Goal: Transaction & Acquisition: Purchase product/service

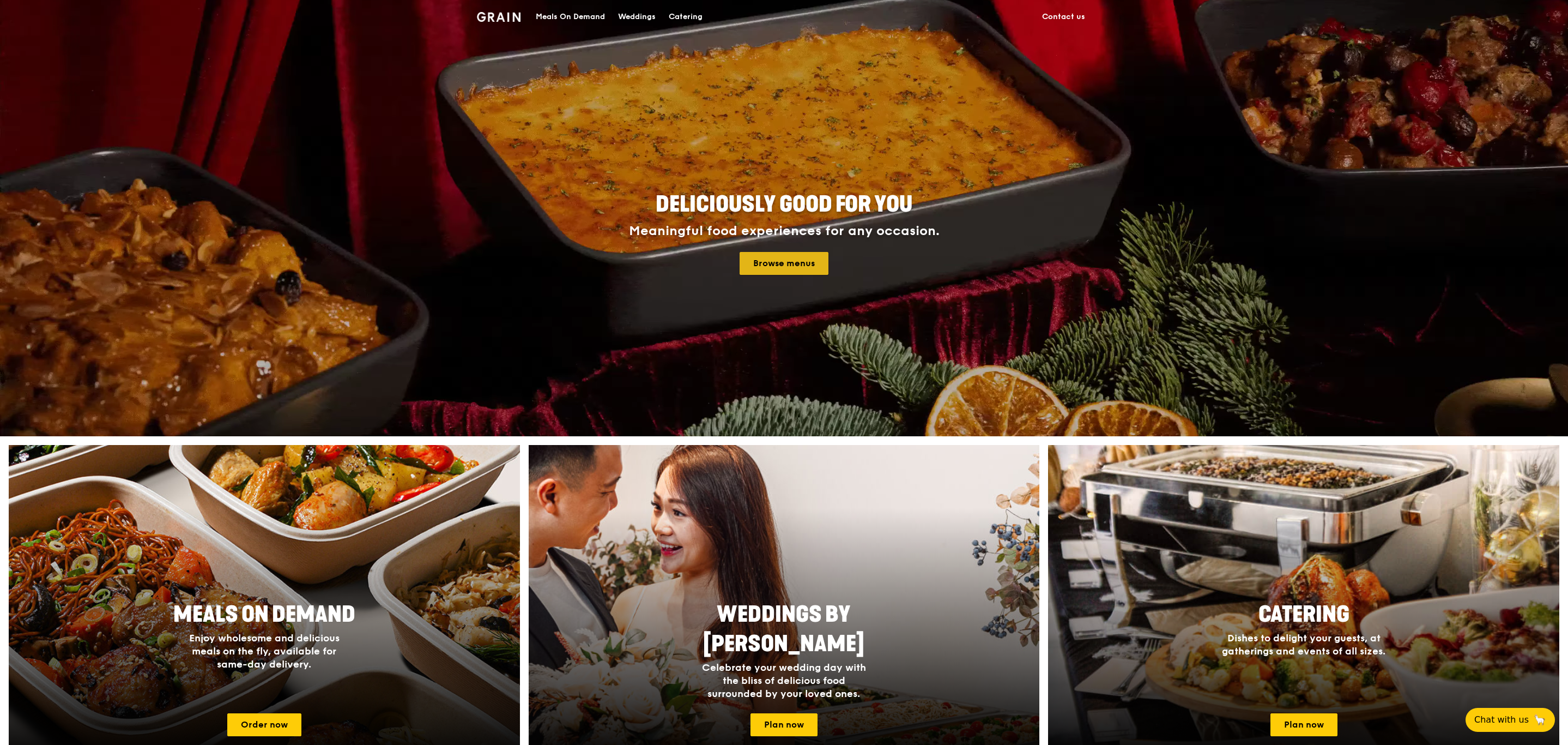
click at [802, 269] on link "Browse menus" at bounding box center [784, 264] width 89 height 23
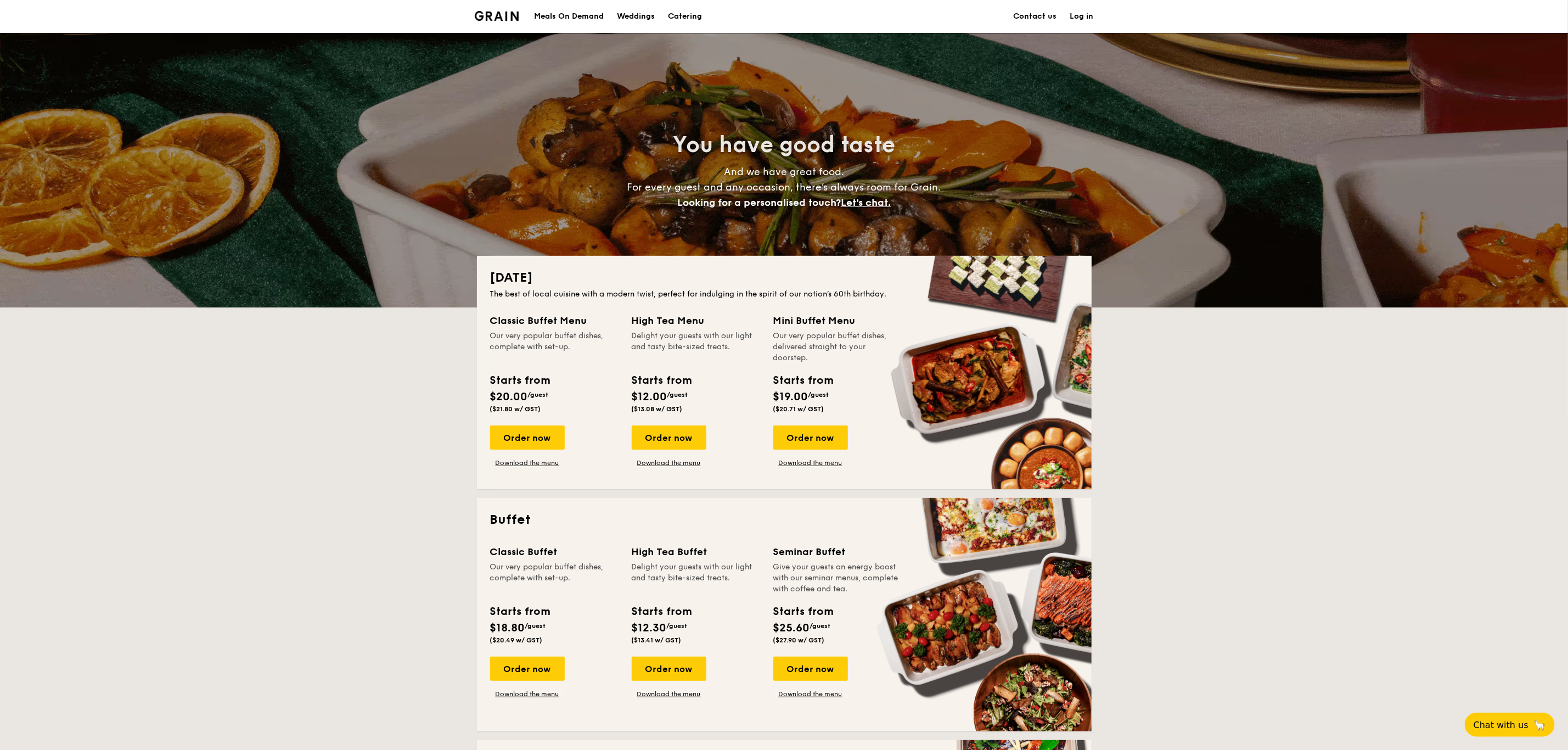
click at [565, 15] on div "Meals On Demand" at bounding box center [569, 16] width 70 height 33
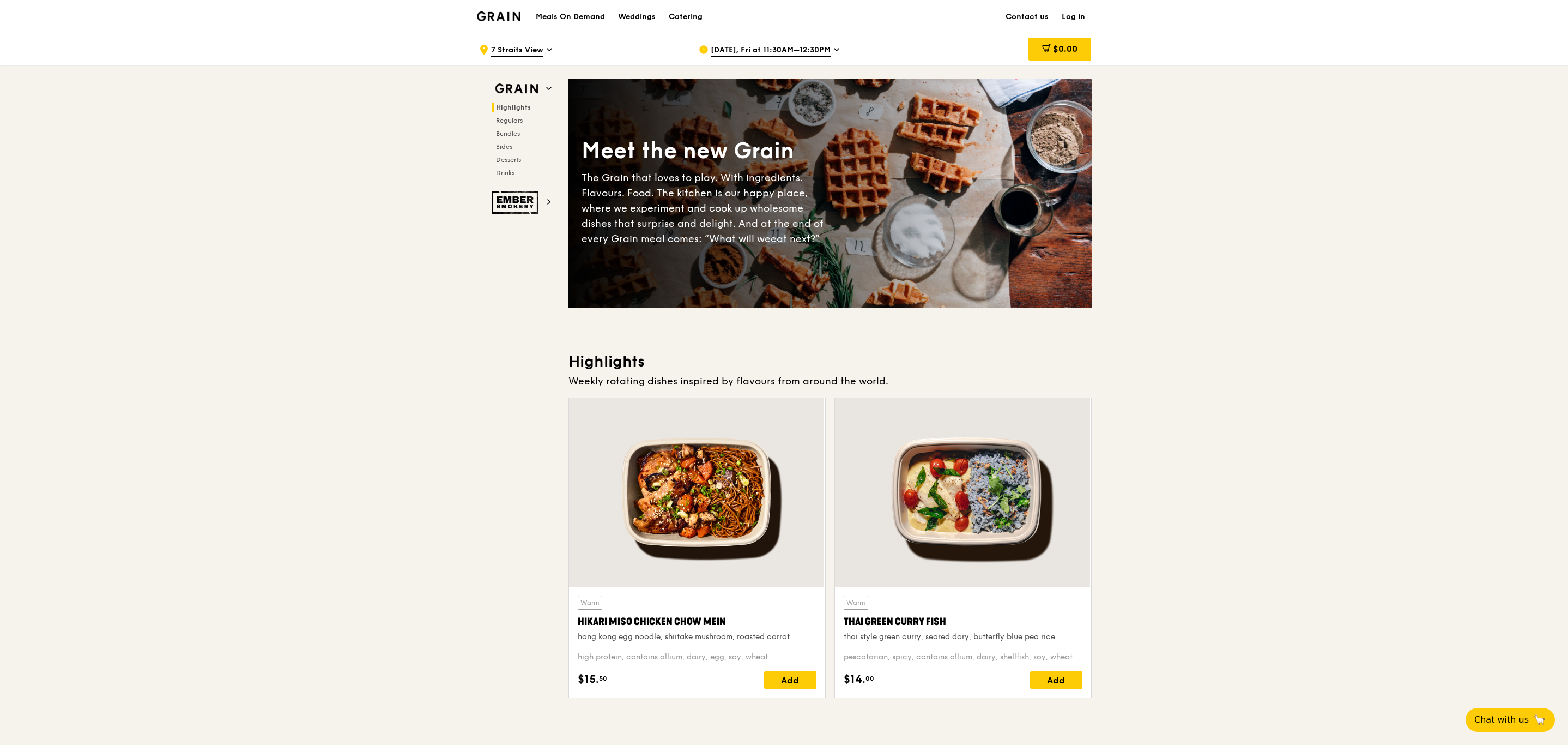
click at [819, 48] on span "Aug 22, Fri at 11:30AM–12:30PM" at bounding box center [771, 51] width 120 height 12
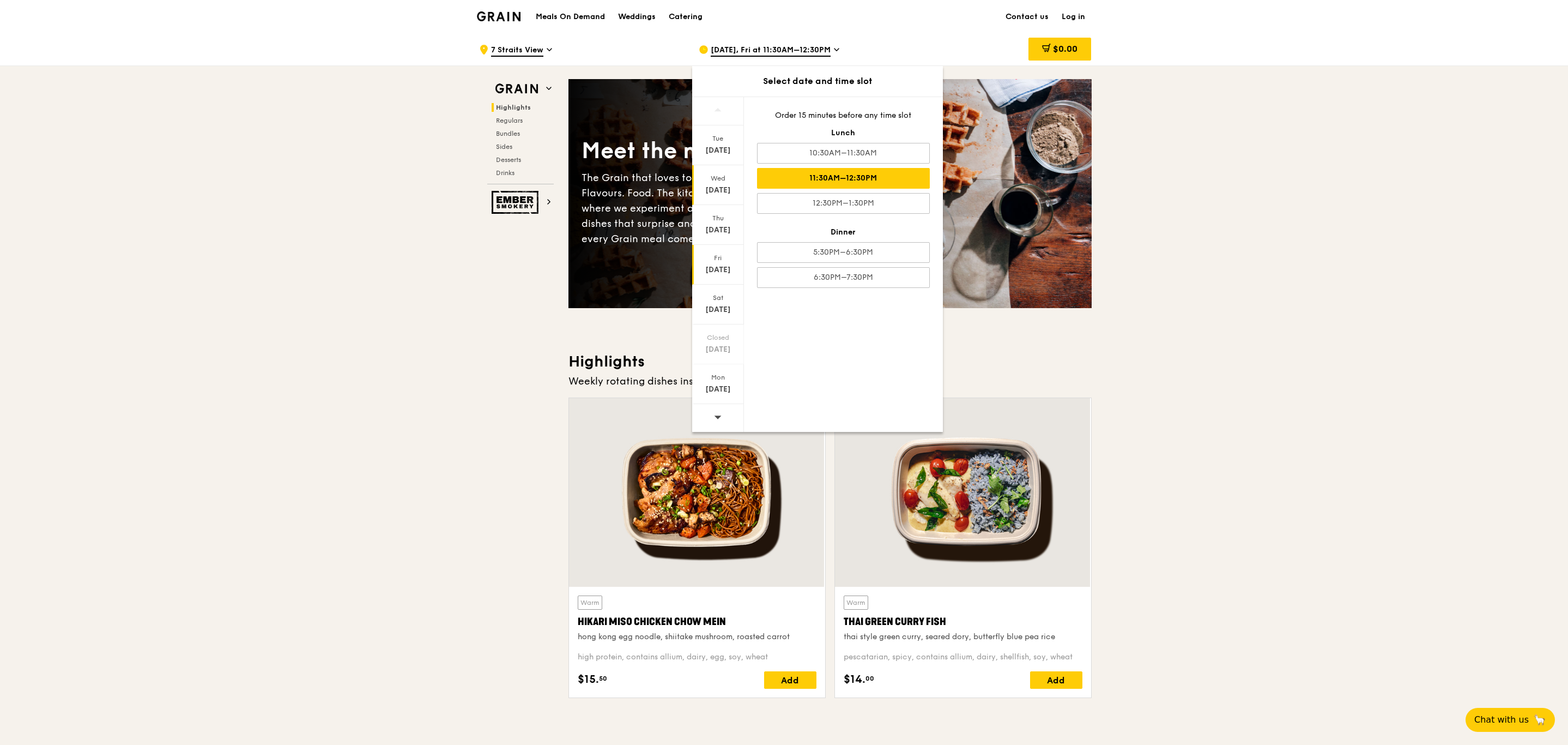
click at [718, 184] on div "Wed Aug 20" at bounding box center [717, 185] width 51 height 40
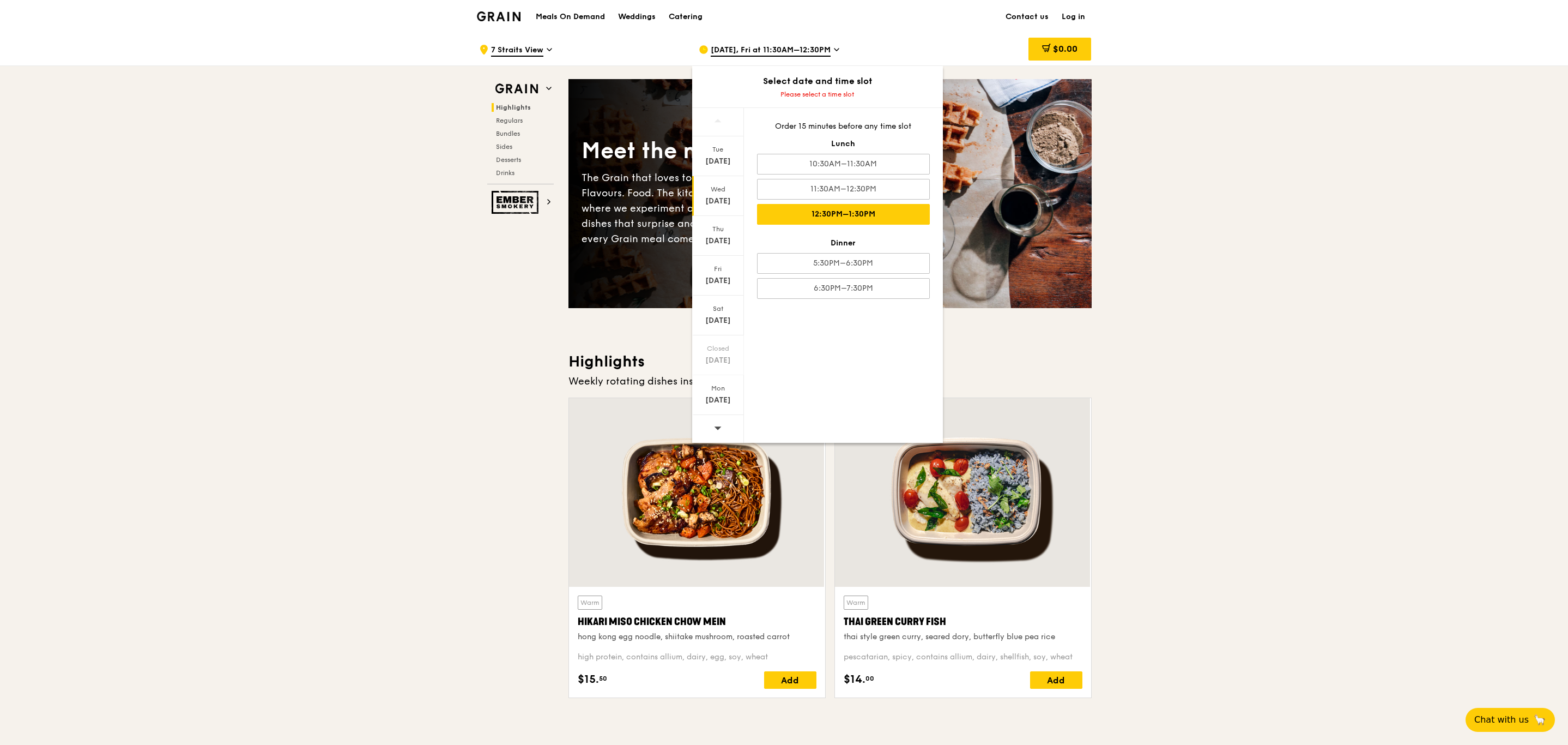
click at [853, 215] on div "12:30PM–1:30PM" at bounding box center [843, 214] width 173 height 21
